Goal: Task Accomplishment & Management: Use online tool/utility

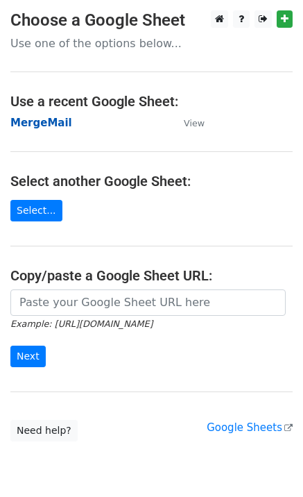
click at [29, 122] on strong "MergeMail" at bounding box center [41, 123] width 62 height 12
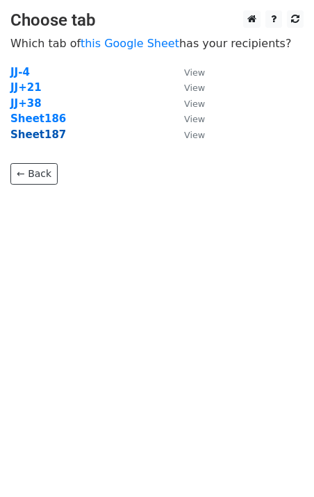
click at [33, 135] on strong "Sheet187" at bounding box center [38, 134] width 56 height 12
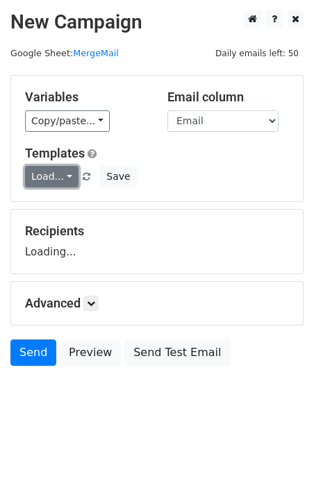
click at [62, 168] on link "Load..." at bounding box center [51, 177] width 53 height 22
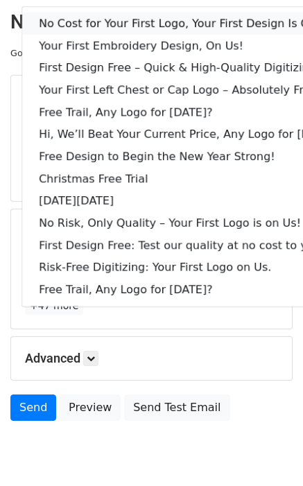
click at [103, 18] on link "No Cost for Your First Logo, Your First Design Is On Us!" at bounding box center [189, 23] width 335 height 22
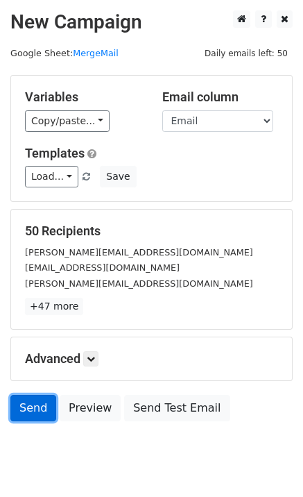
click at [30, 409] on link "Send" at bounding box center [33, 408] width 46 height 26
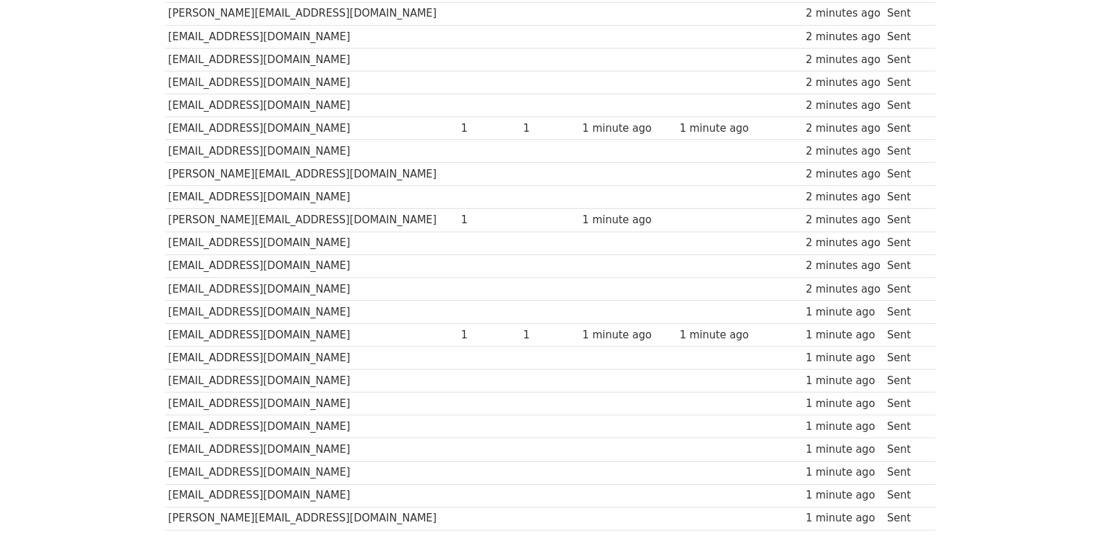
scroll to position [966, 0]
